Goal: Task Accomplishment & Management: Complete application form

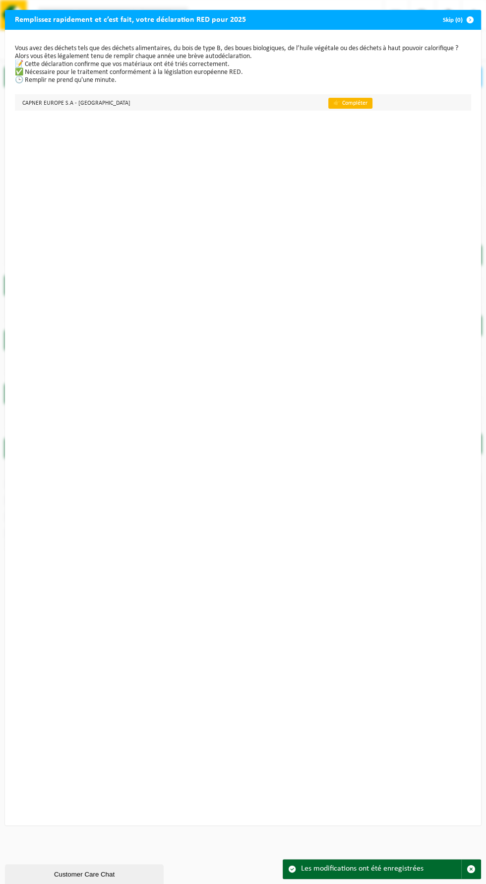
click at [330, 109] on link "👉 Compléter" at bounding box center [351, 103] width 44 height 11
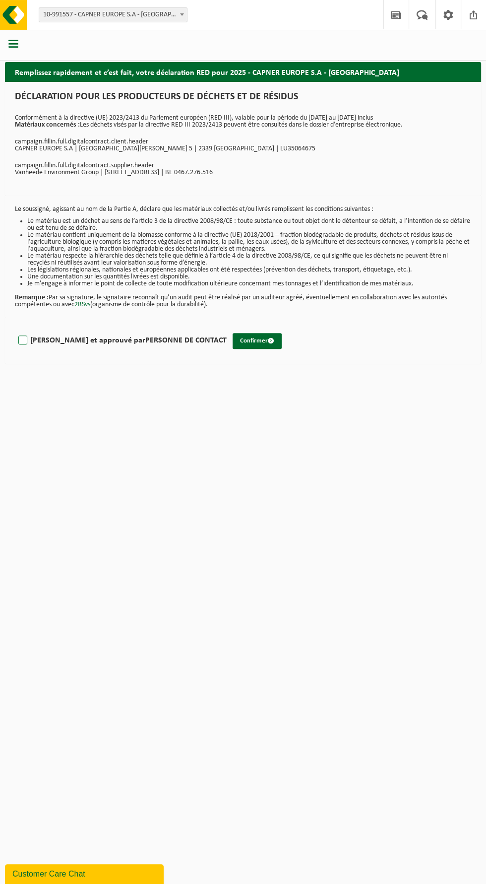
click at [21, 340] on label "[PERSON_NAME] et approuvé par PERSONNE DE CONTACT" at bounding box center [121, 340] width 210 height 15
click at [227, 328] on input "[PERSON_NAME] et approuvé par PERSONNE DE CONTACT" at bounding box center [227, 328] width 0 height 0
checkbox input "true"
click at [233, 338] on button "Confirmer" at bounding box center [257, 341] width 49 height 16
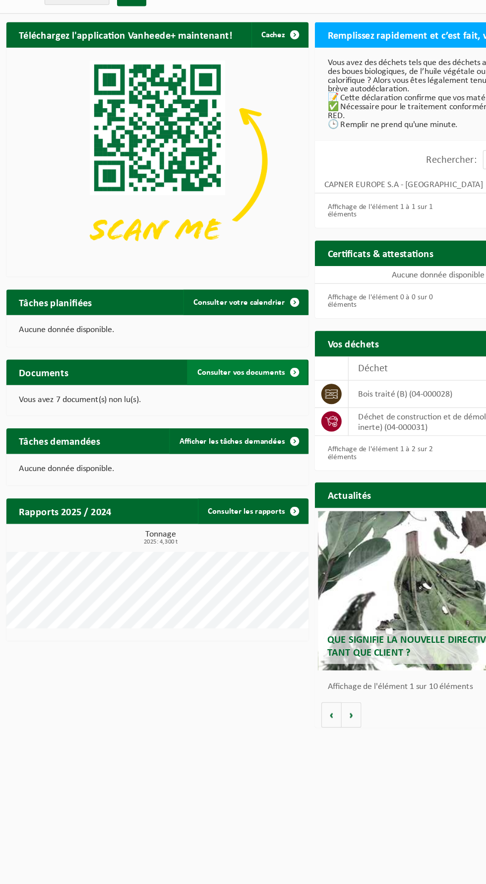
click at [175, 340] on span "Consulter vos documents" at bounding box center [188, 340] width 68 height 6
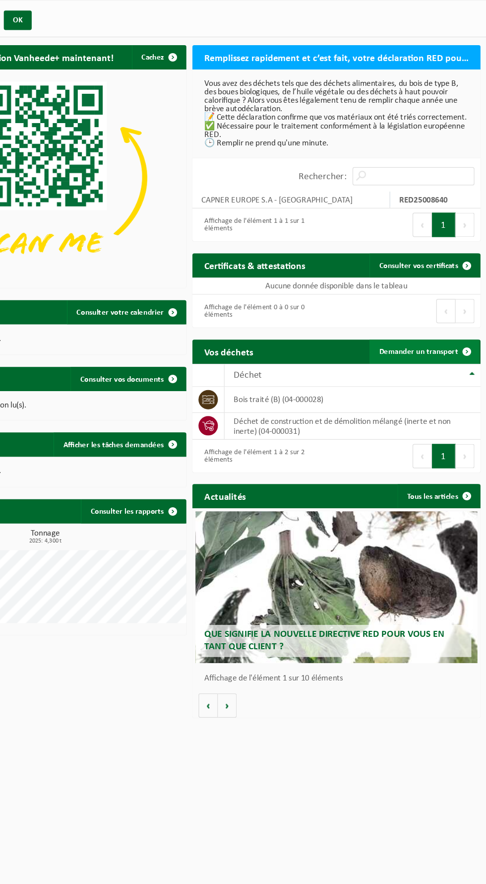
click at [464, 320] on span at bounding box center [471, 318] width 20 height 20
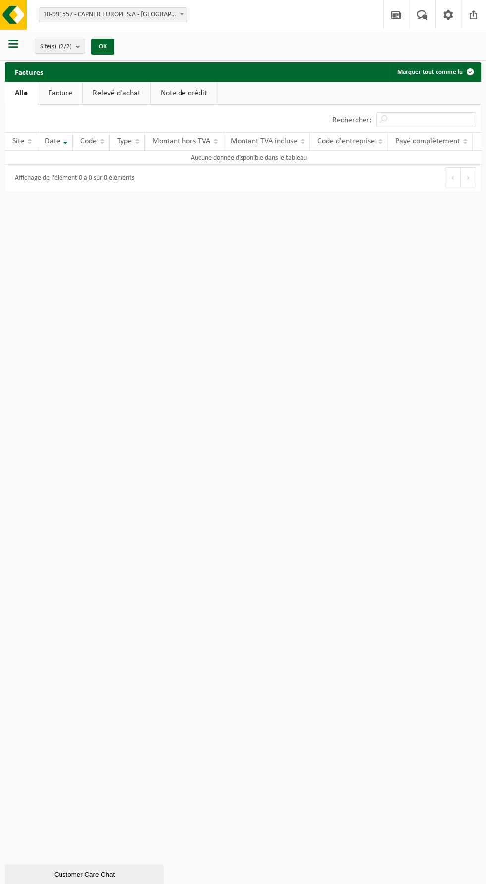
click at [61, 92] on link "Facture" at bounding box center [60, 93] width 44 height 23
click at [121, 96] on link "Relevé d'achat" at bounding box center [117, 93] width 68 height 23
click at [190, 93] on link "Note de crédit" at bounding box center [185, 93] width 66 height 23
click at [26, 73] on h2 "Factures" at bounding box center [29, 71] width 48 height 19
